Goal: Find specific page/section

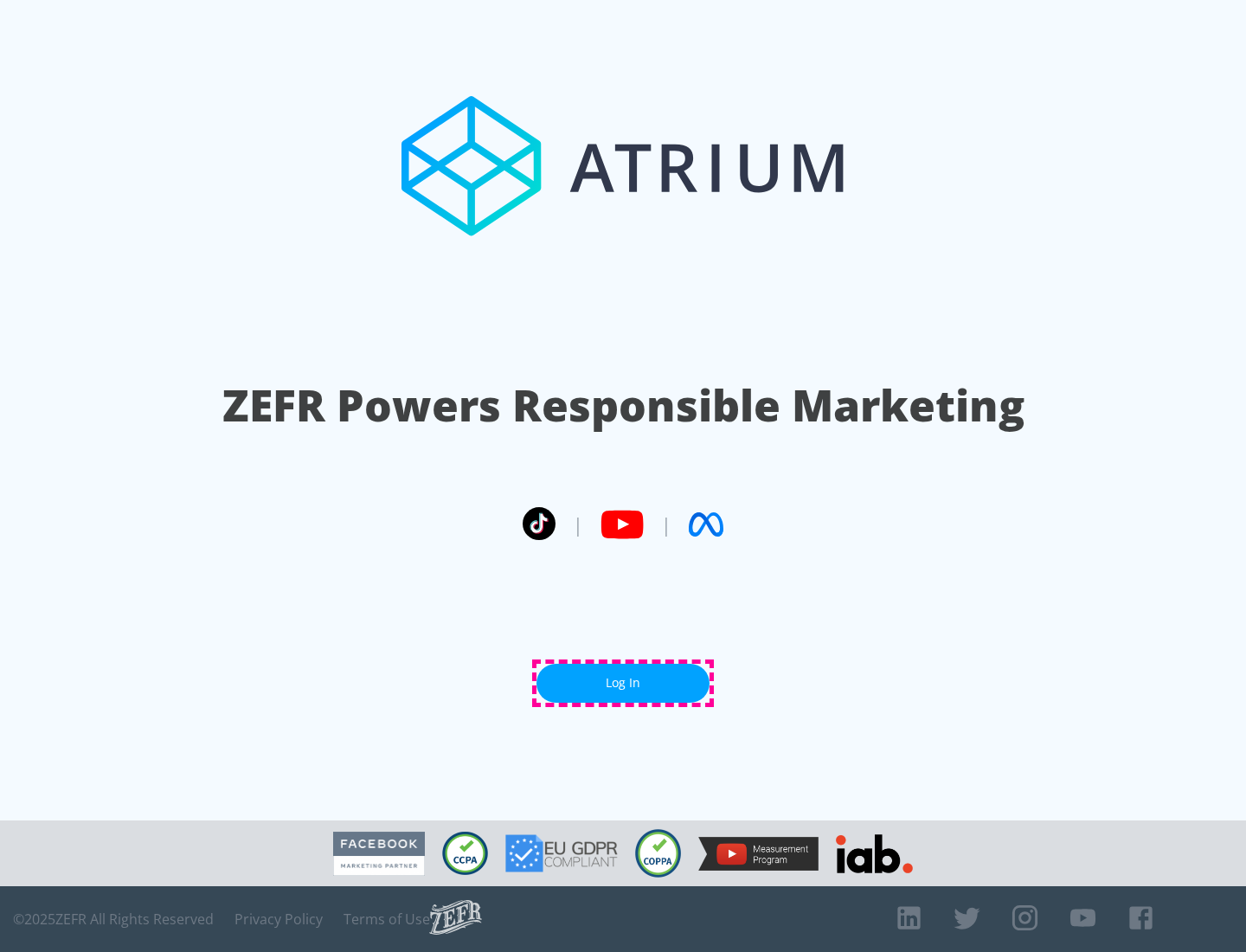
click at [623, 682] on link "Log In" at bounding box center [623, 682] width 173 height 39
